Goal: Task Accomplishment & Management: Use online tool/utility

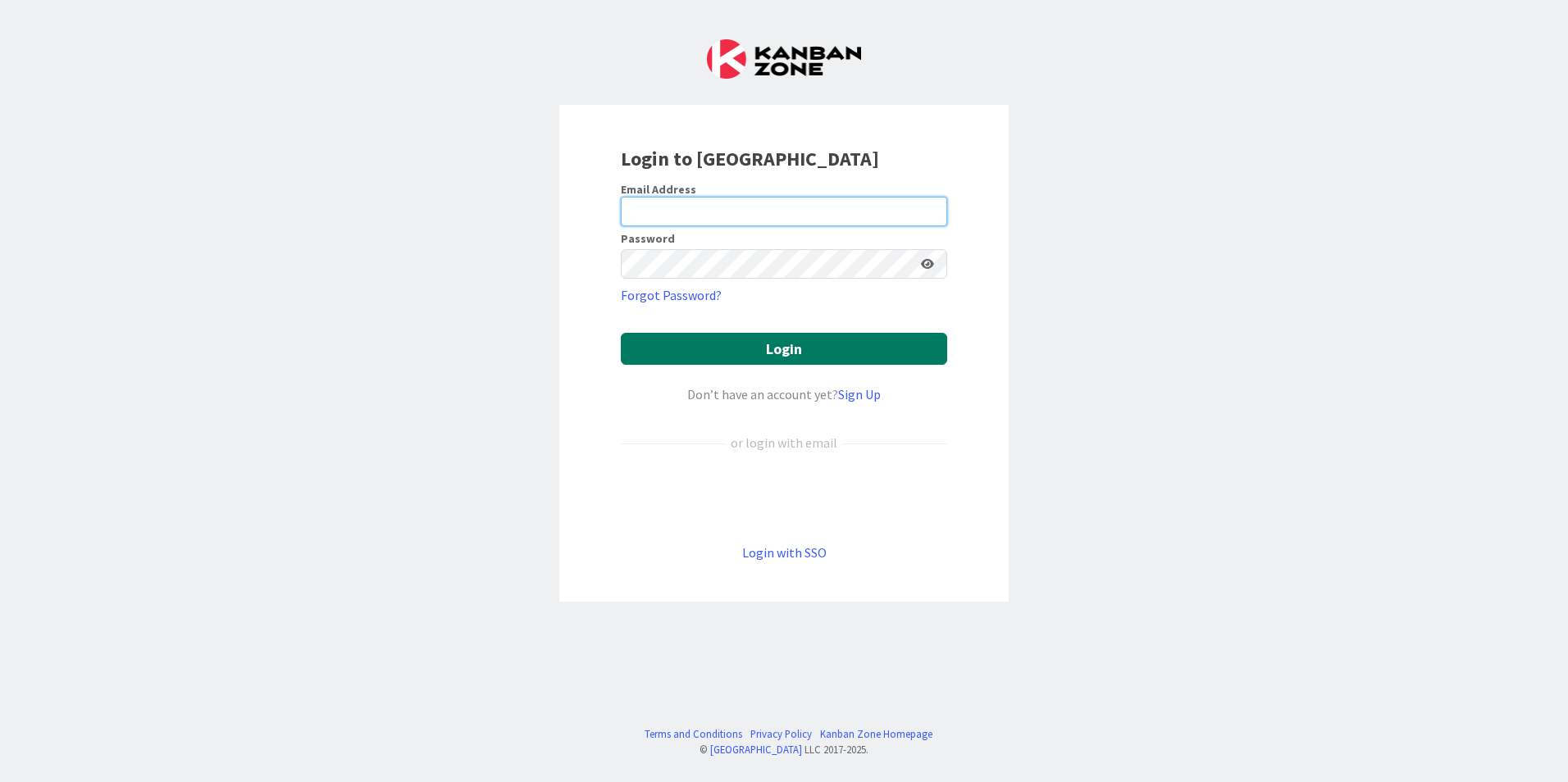
type input "[PERSON_NAME]"
click at [775, 345] on button "Login" at bounding box center [784, 349] width 326 height 32
drag, startPoint x: 757, startPoint y: 206, endPoint x: 556, endPoint y: 203, distance: 201.0
click at [564, 206] on div "Login to [GEOGRAPHIC_DATA] Email Address [PERSON_NAME] Password Forgot Password…" at bounding box center [784, 353] width 450 height 497
type input "[EMAIL_ADDRESS][DOMAIN_NAME]"
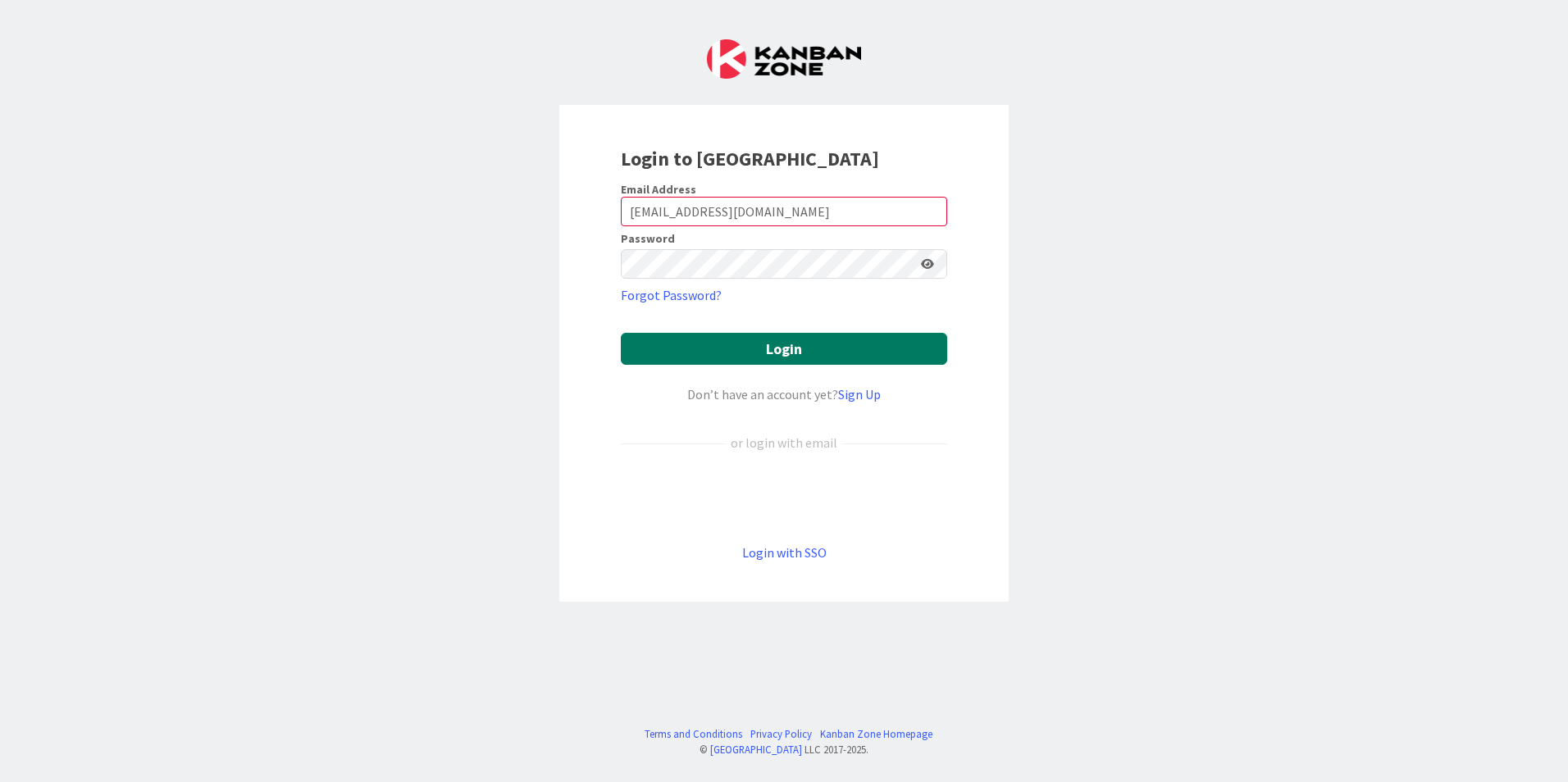
click at [832, 346] on button "Login" at bounding box center [784, 349] width 326 height 32
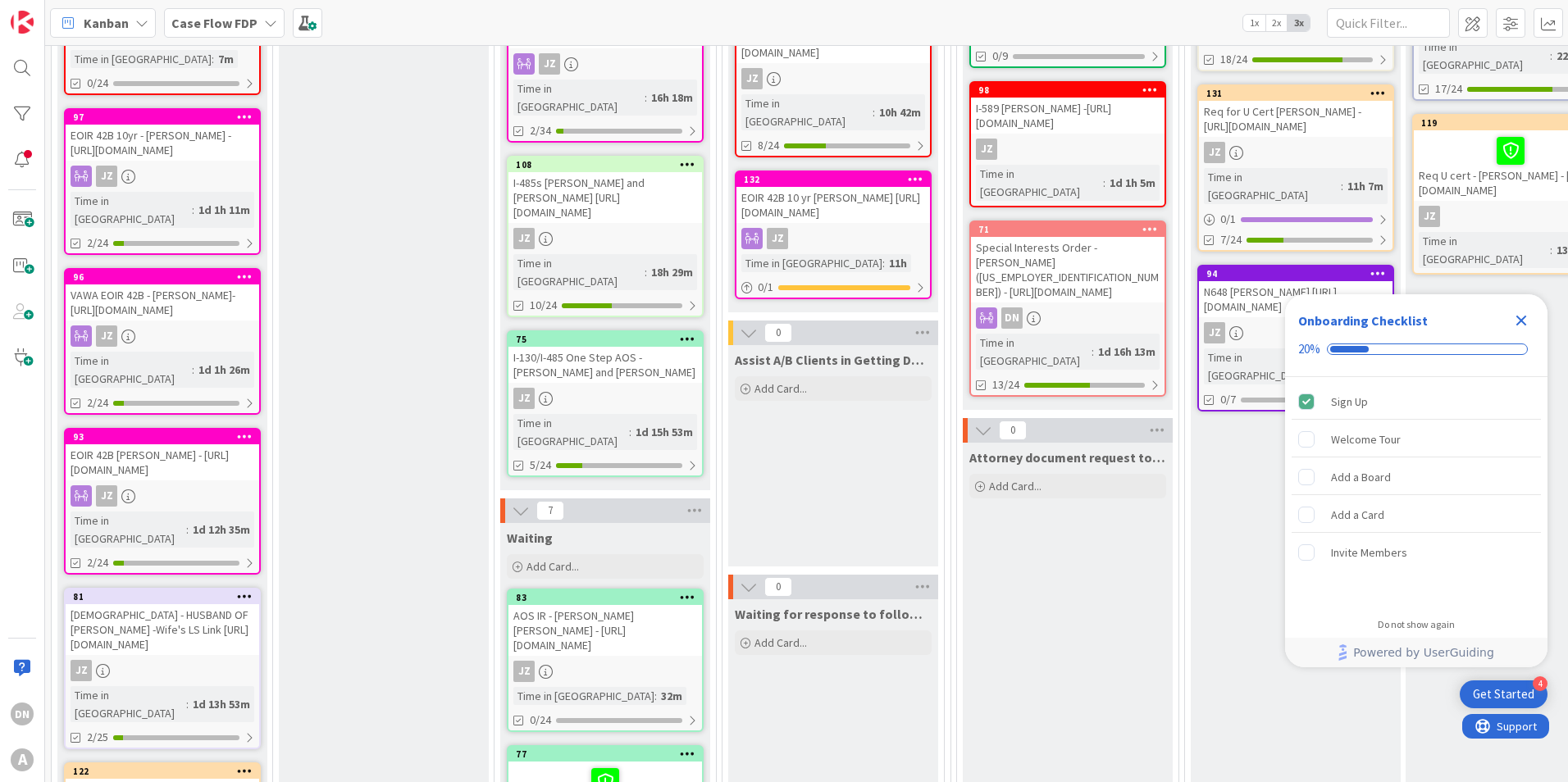
scroll to position [574, 0]
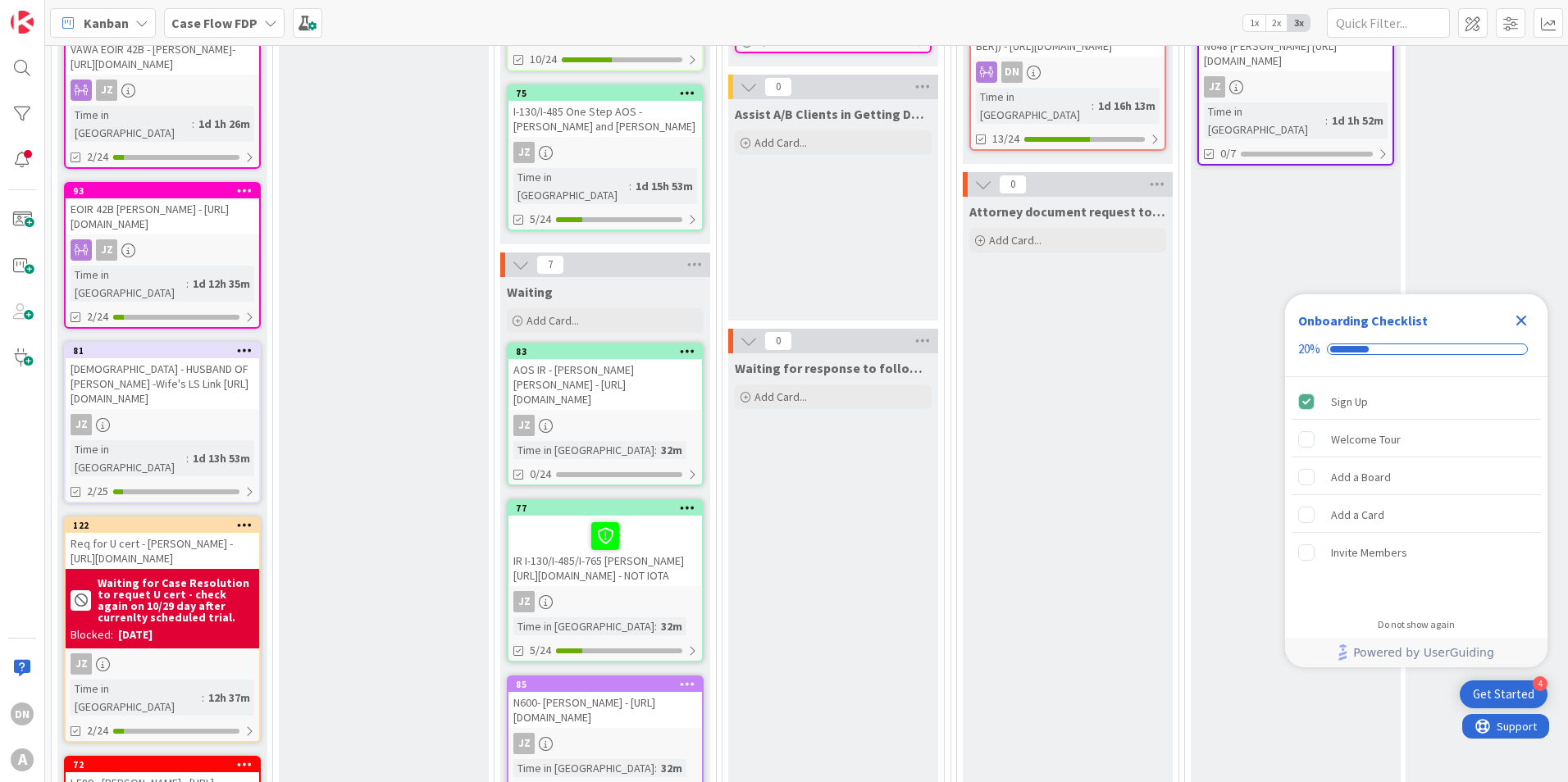
click at [1522, 320] on icon "Close Checklist" at bounding box center [1522, 321] width 10 height 10
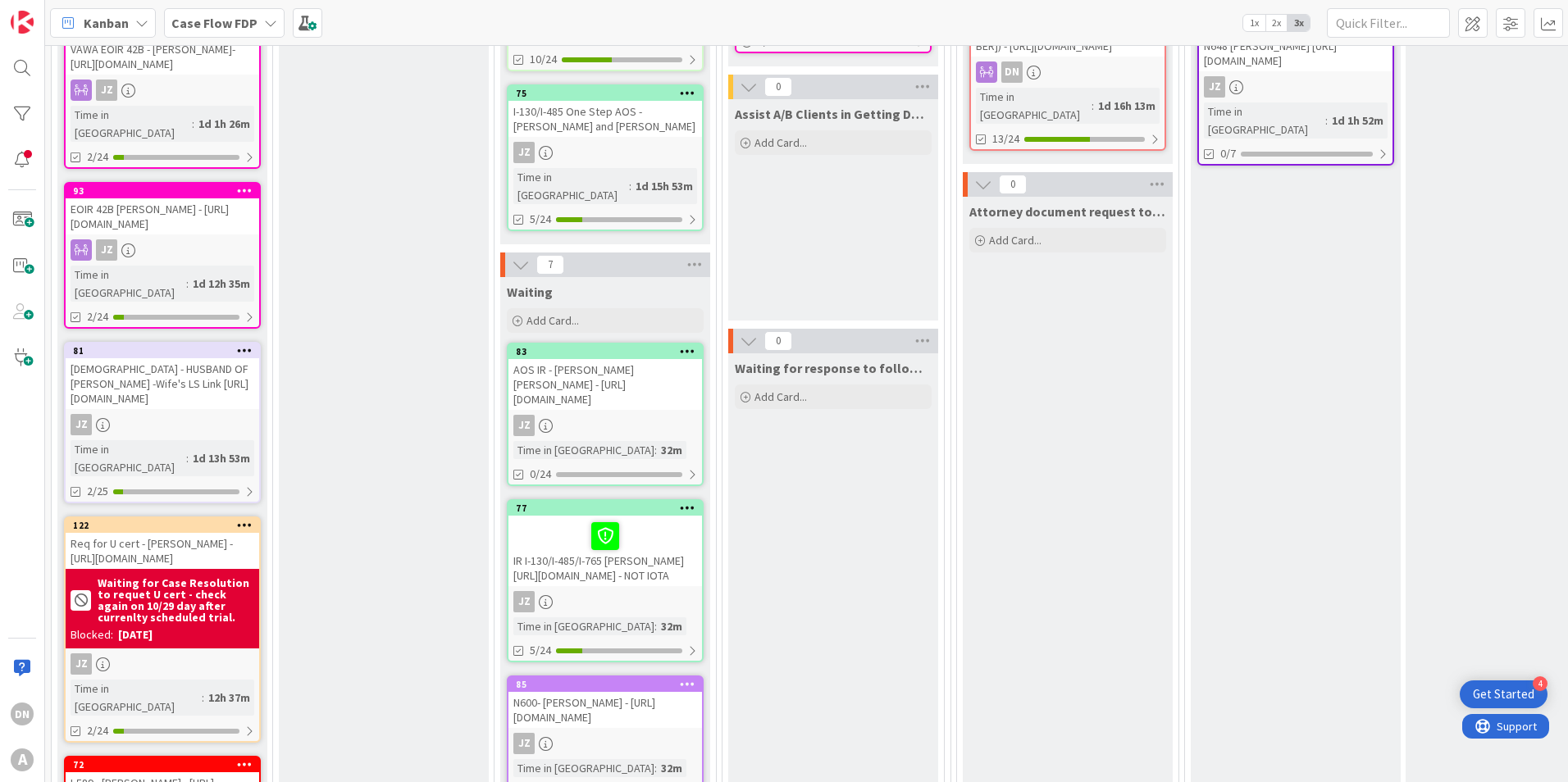
scroll to position [0, 0]
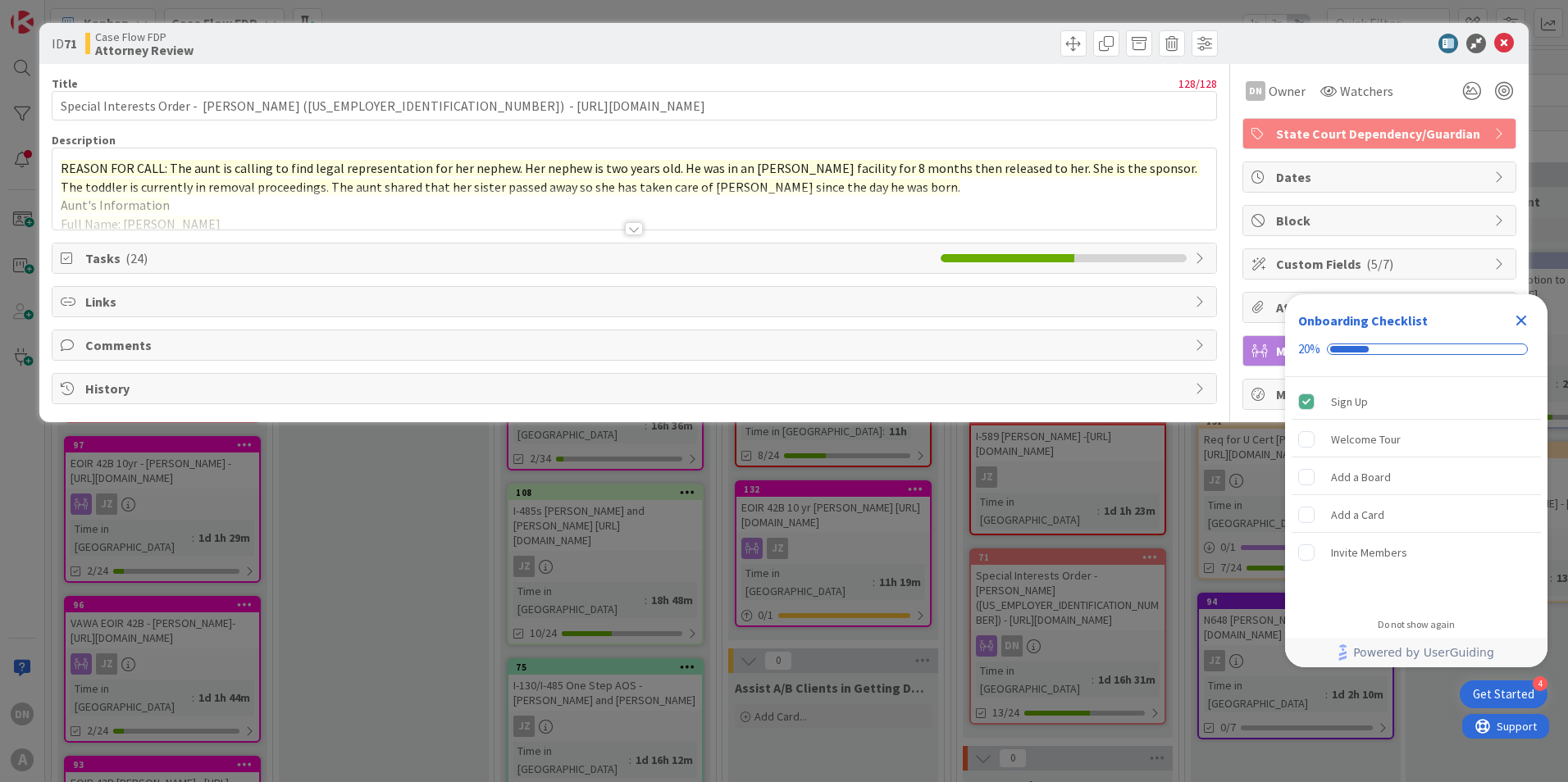
drag, startPoint x: 1523, startPoint y: 310, endPoint x: 1470, endPoint y: 313, distance: 53.1
click at [1518, 311] on div "Close Checklist" at bounding box center [1522, 321] width 26 height 26
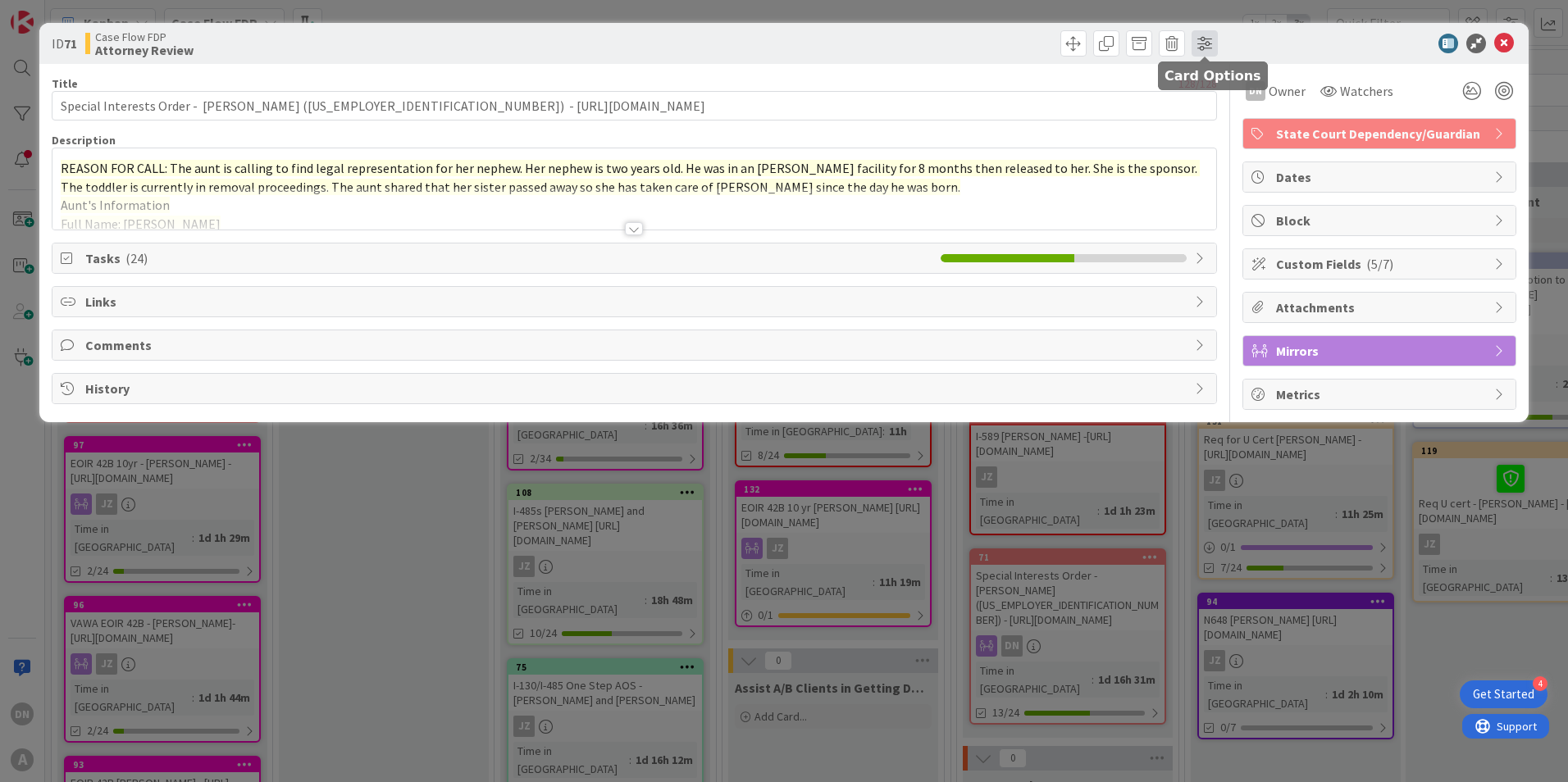
click at [1205, 43] on span at bounding box center [1205, 44] width 26 height 26
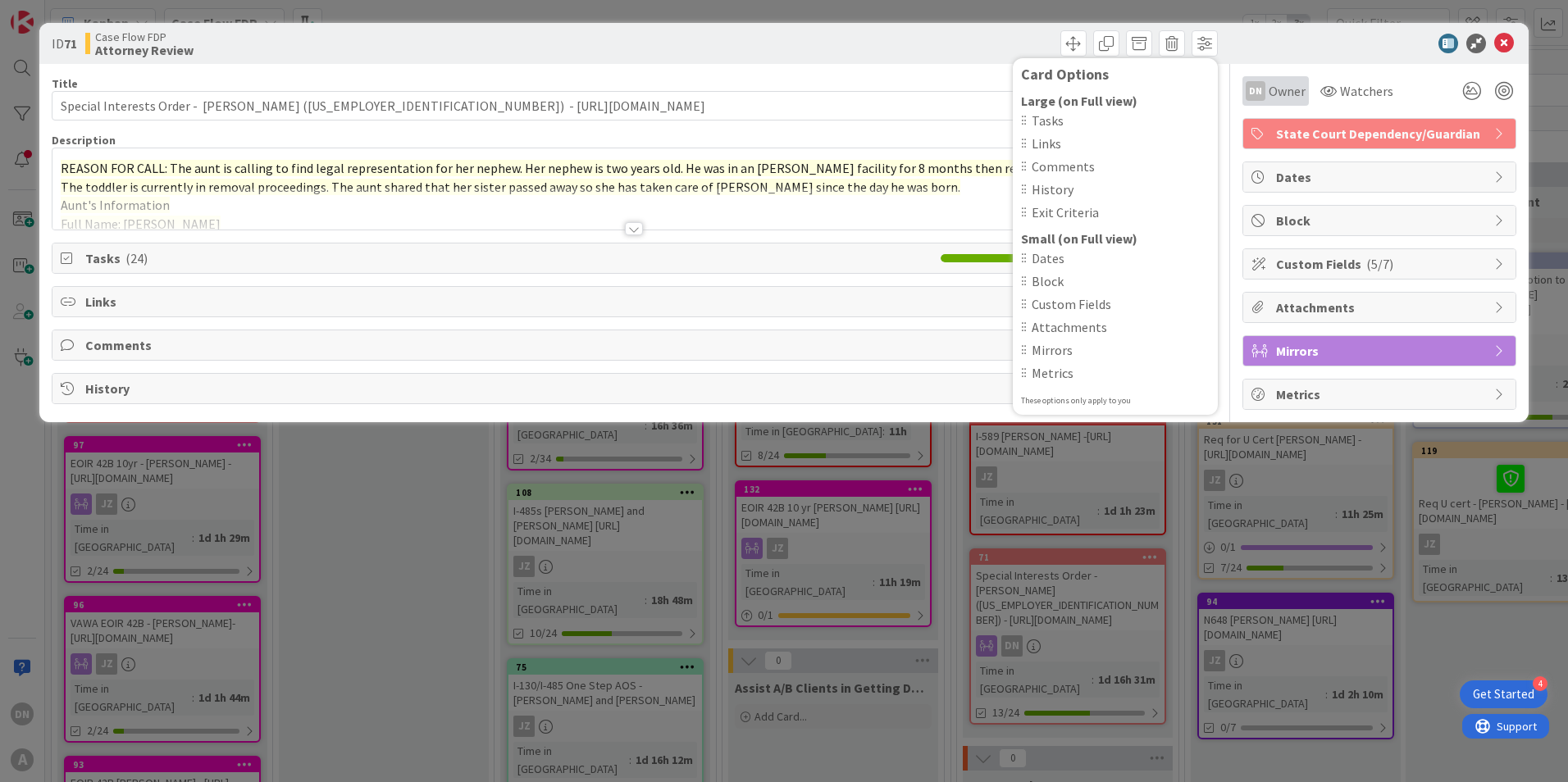
click at [1283, 92] on span "Owner" at bounding box center [1287, 91] width 37 height 19
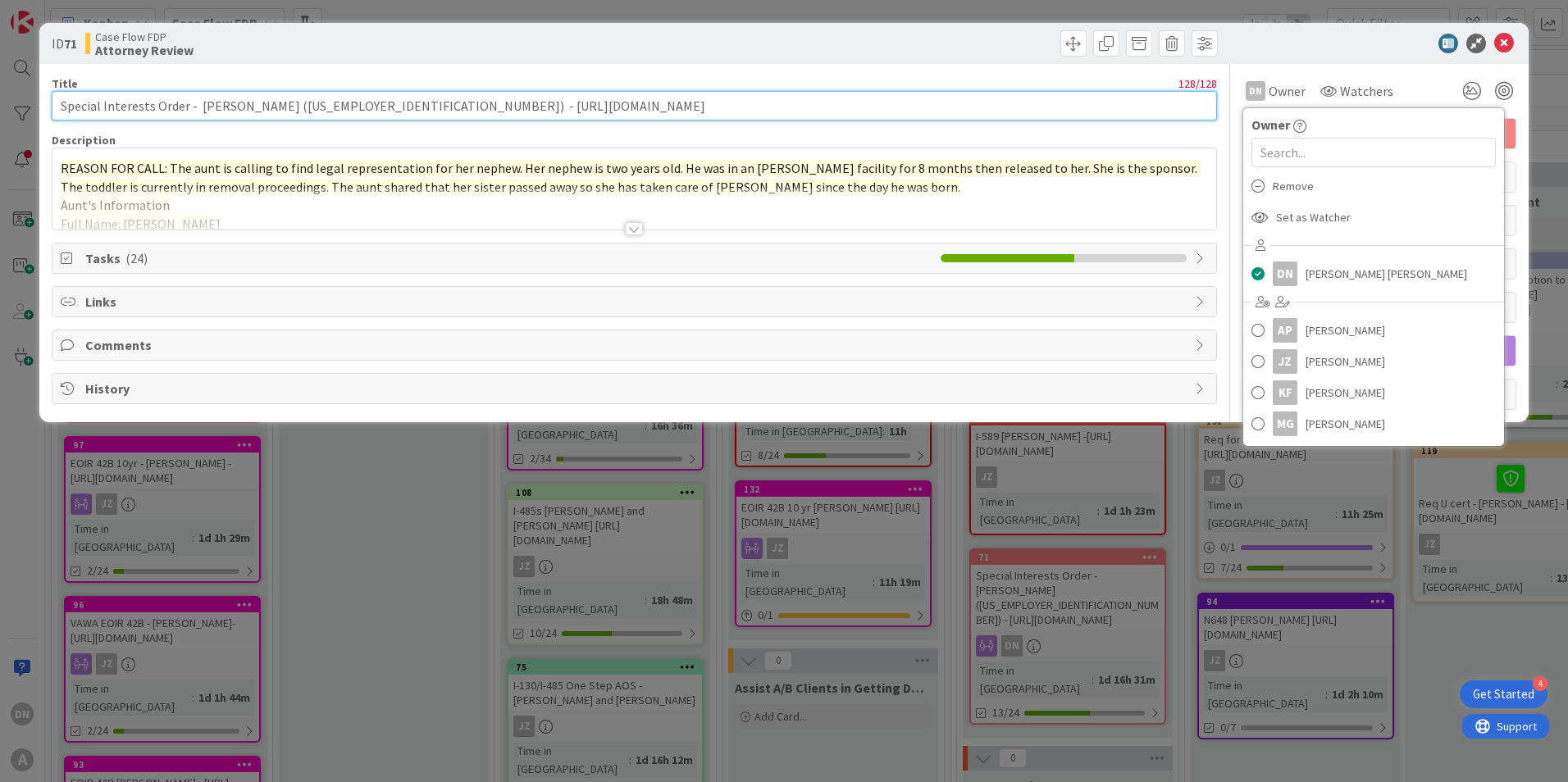
drag, startPoint x: 387, startPoint y: 107, endPoint x: 325, endPoint y: 108, distance: 62.0
click at [325, 108] on input "Special Interests Order - [PERSON_NAME] ([US_EMPLOYER_IDENTIFICATION_NUMBER]) -…" at bounding box center [634, 106] width 1166 height 30
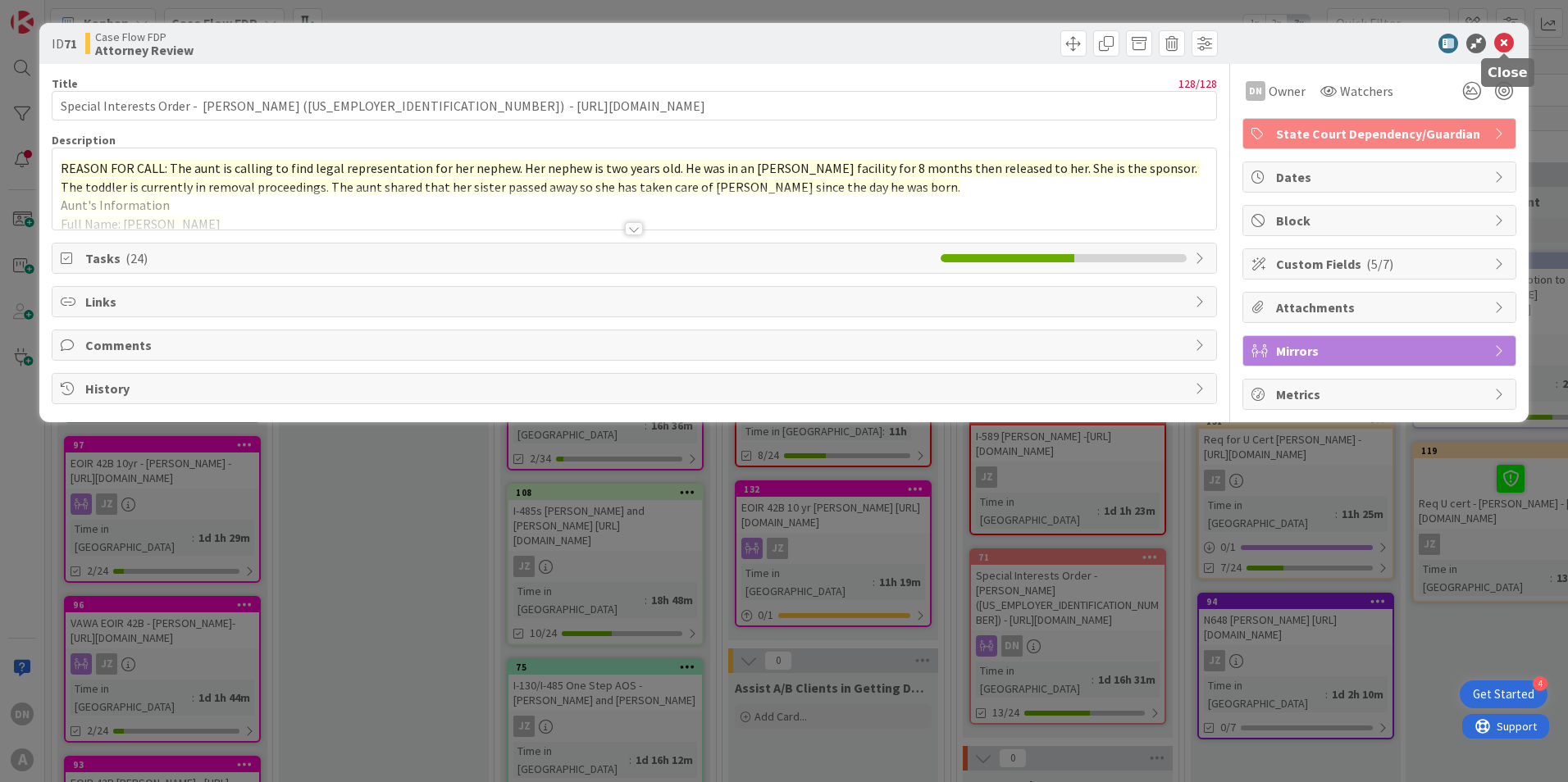
click at [1506, 45] on icon at bounding box center [1504, 43] width 19 height 19
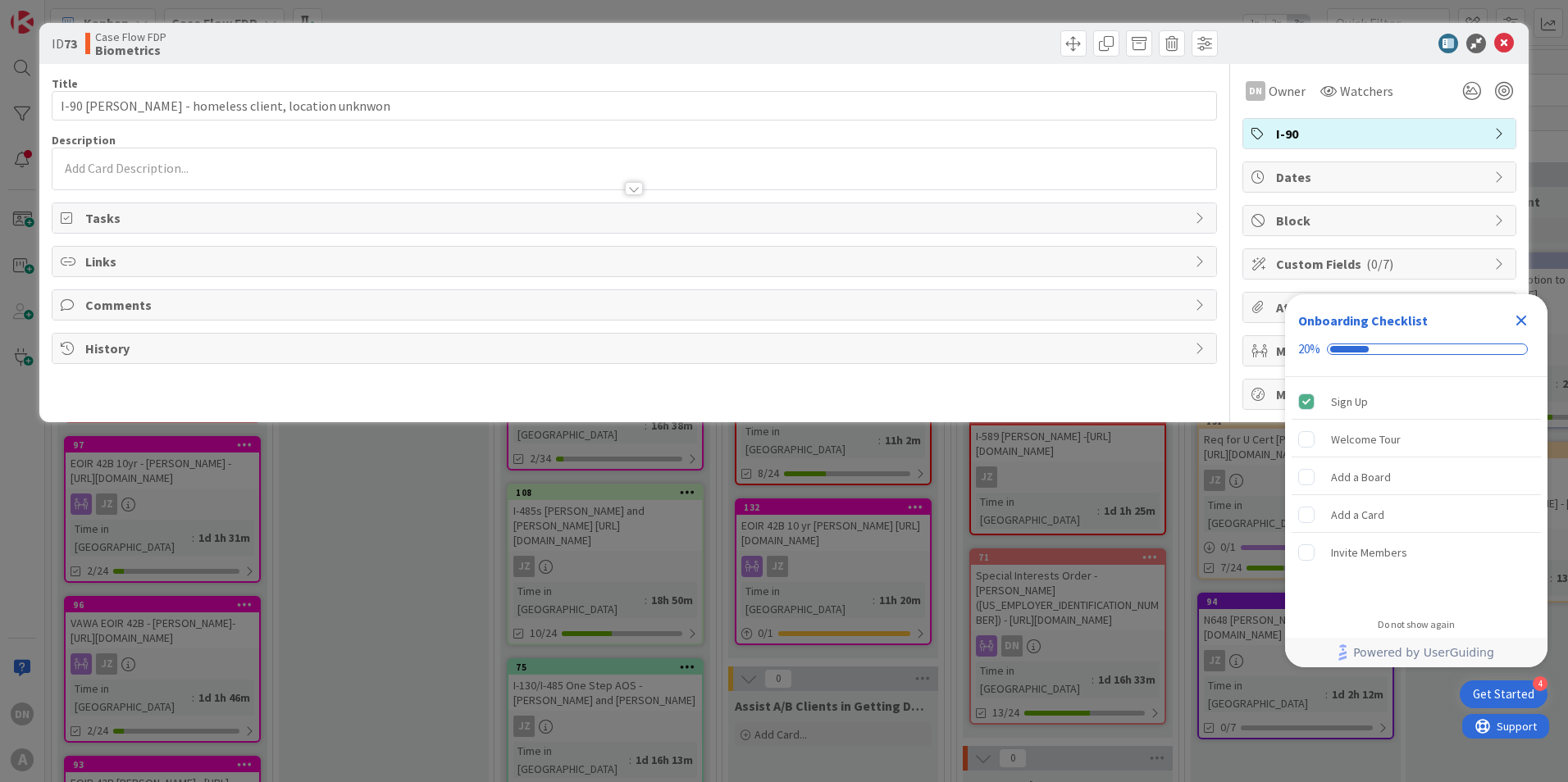
click at [130, 219] on span "Tasks" at bounding box center [635, 218] width 1102 height 19
drag, startPoint x: 1506, startPoint y: 43, endPoint x: 1229, endPoint y: 35, distance: 277.1
click at [1504, 43] on icon at bounding box center [1504, 43] width 19 height 19
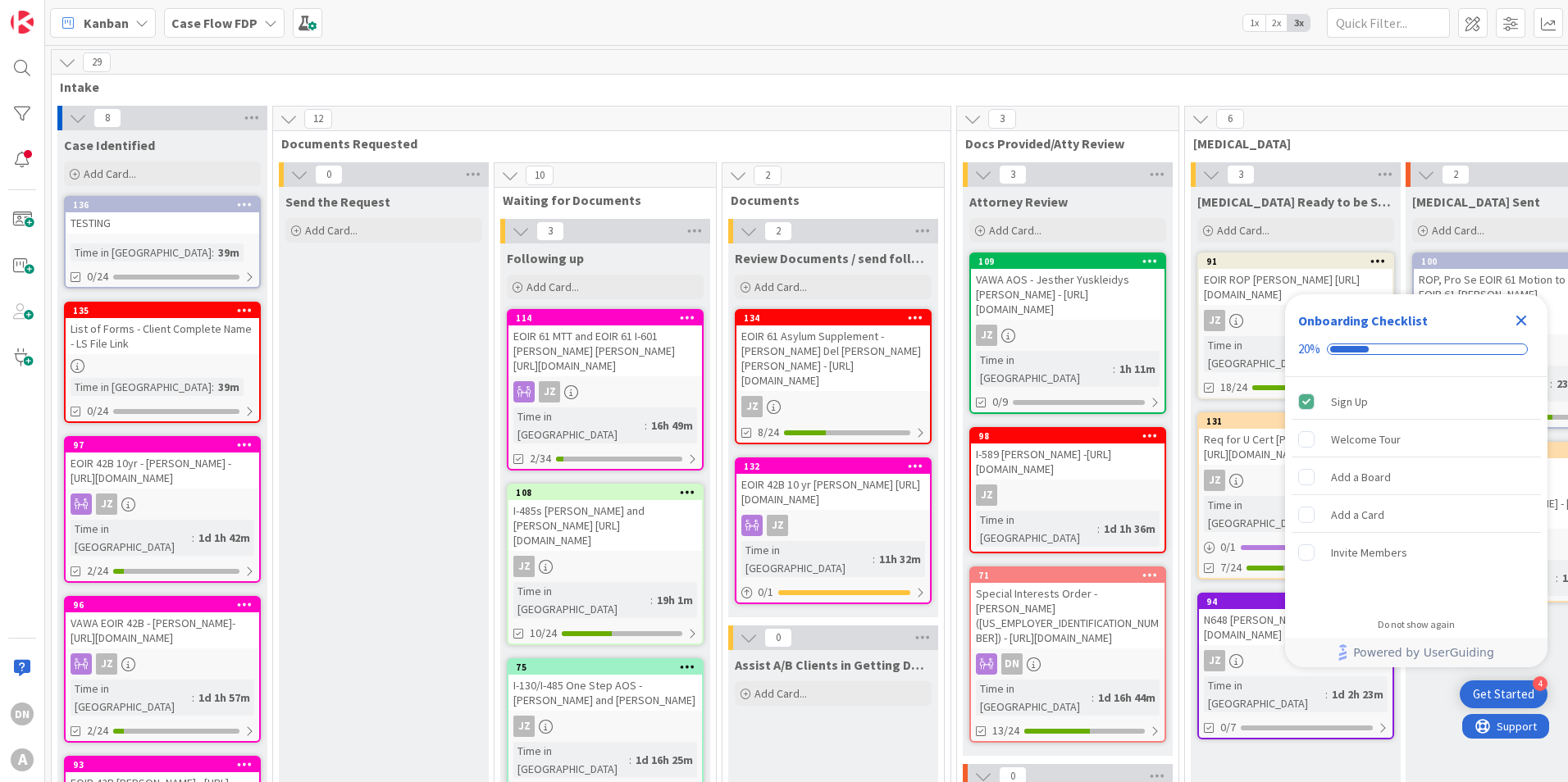
click at [609, 18] on div "Kanban Case Flow FDP 1x 2x 3x" at bounding box center [807, 23] width 1523 height 45
